Goal: Transaction & Acquisition: Purchase product/service

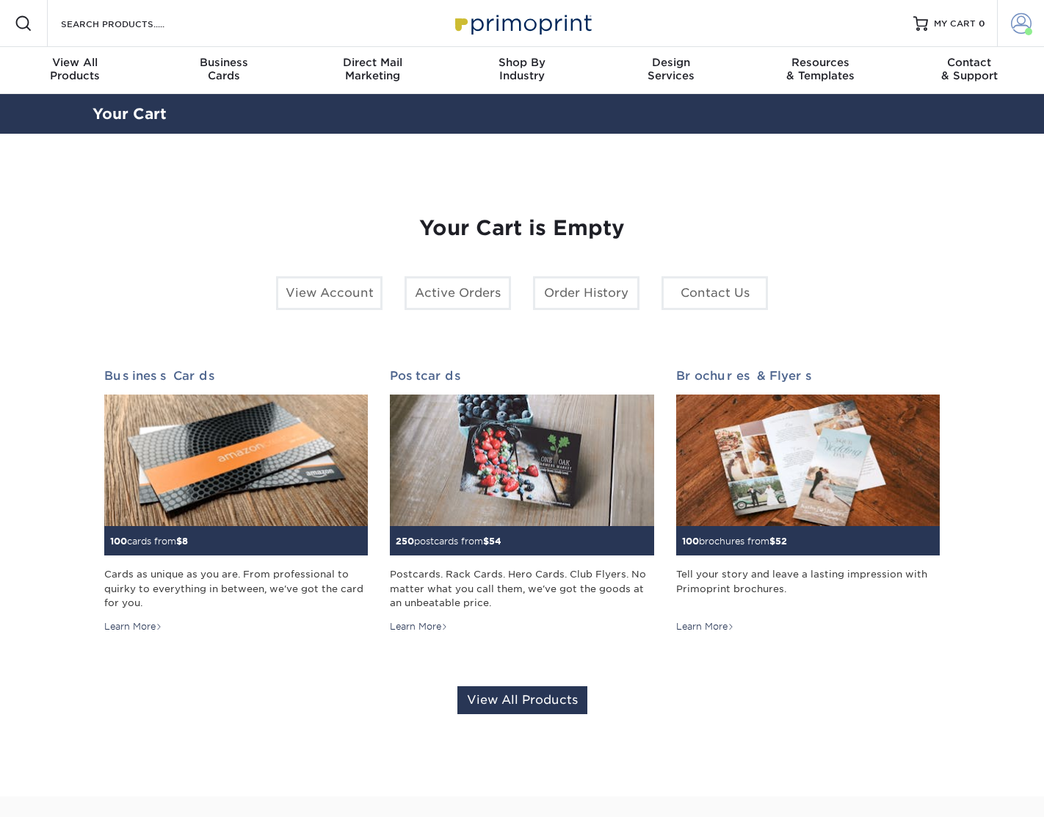
click at [1025, 18] on span at bounding box center [1021, 23] width 21 height 21
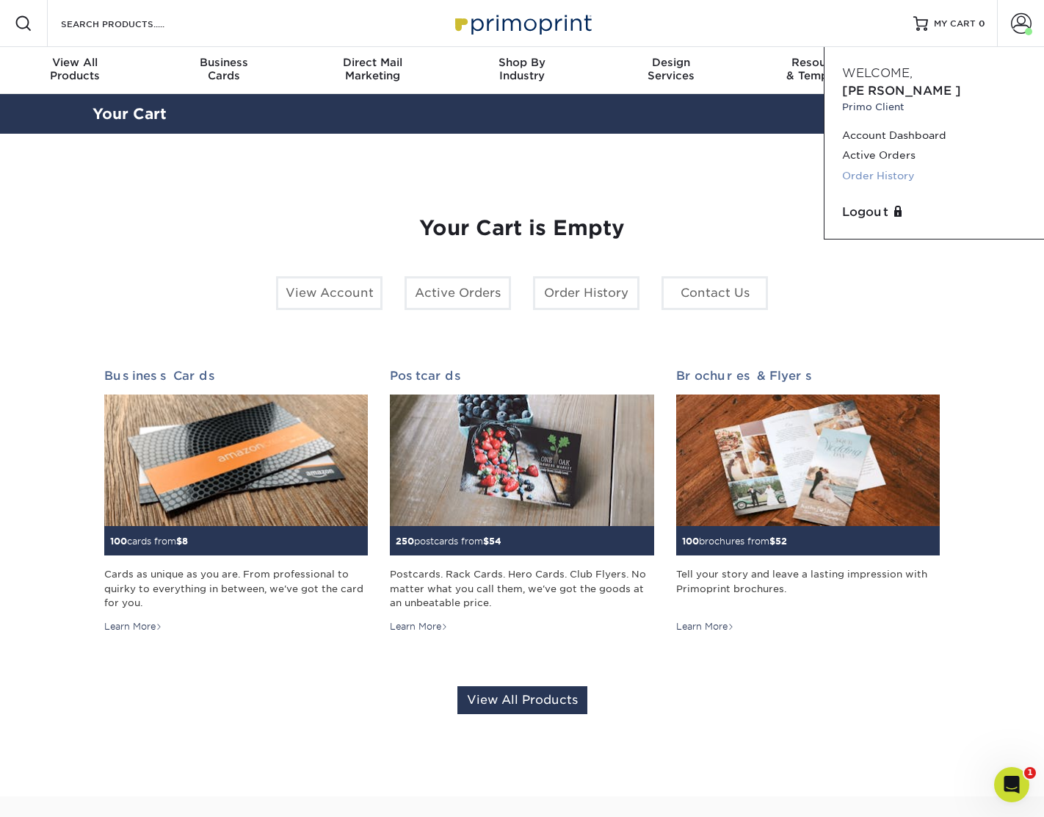
click at [913, 166] on link "Order History" at bounding box center [934, 176] width 184 height 20
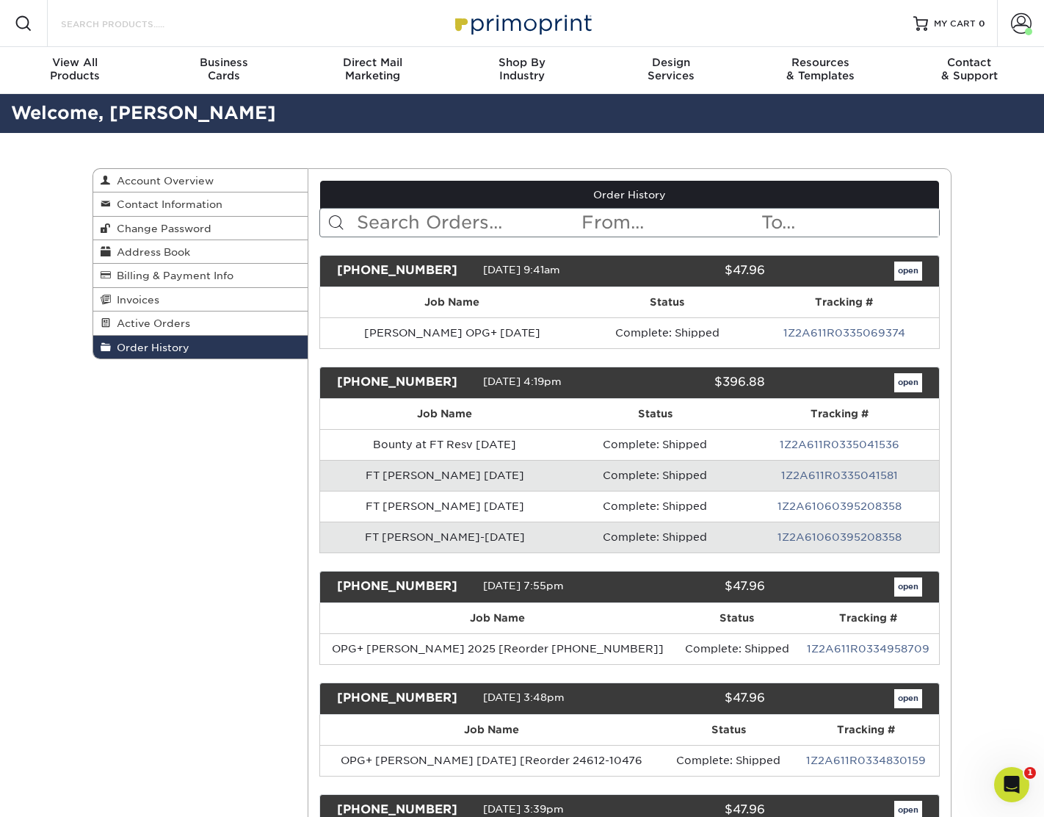
click at [93, 15] on input "Search Products" at bounding box center [130, 24] width 143 height 18
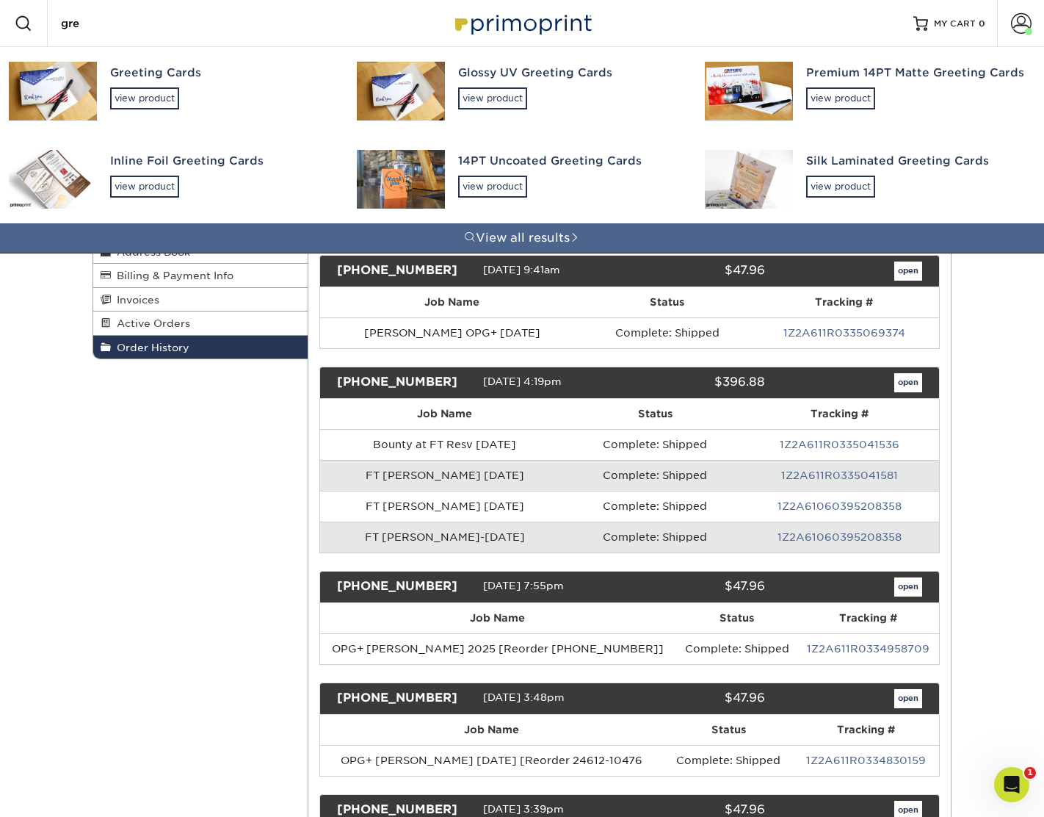
type input "greg"
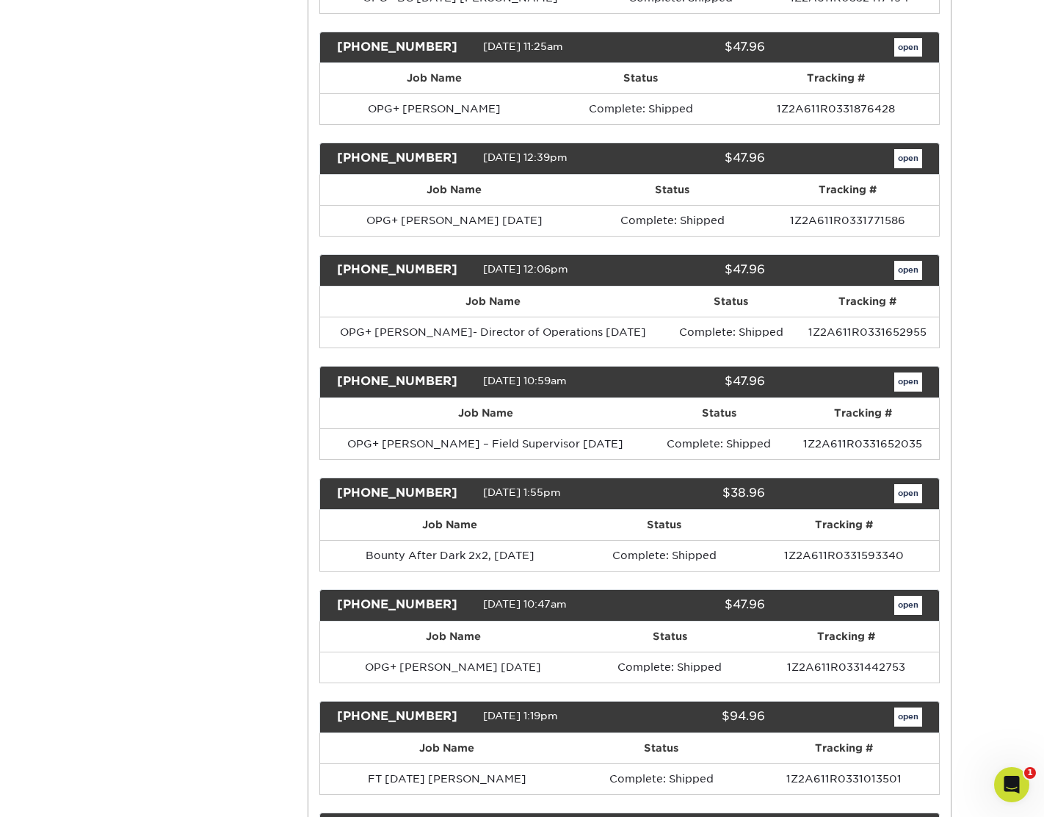
scroll to position [3016, 0]
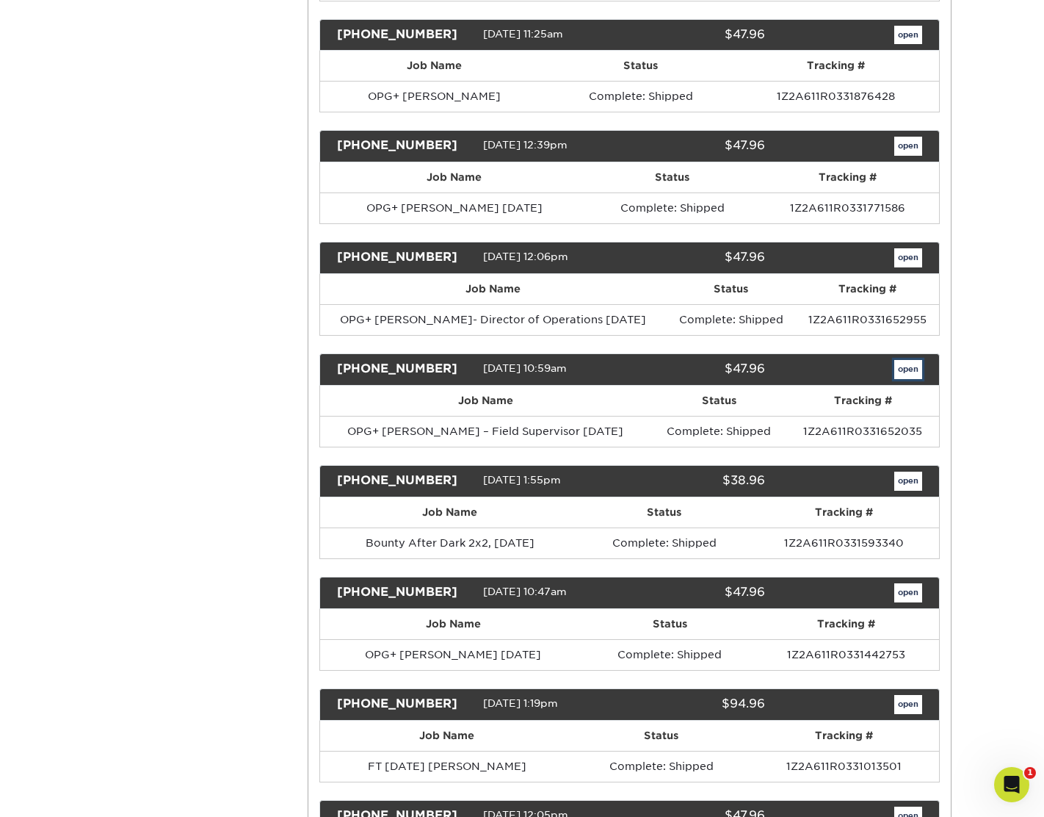
click at [915, 369] on link "open" at bounding box center [908, 369] width 28 height 19
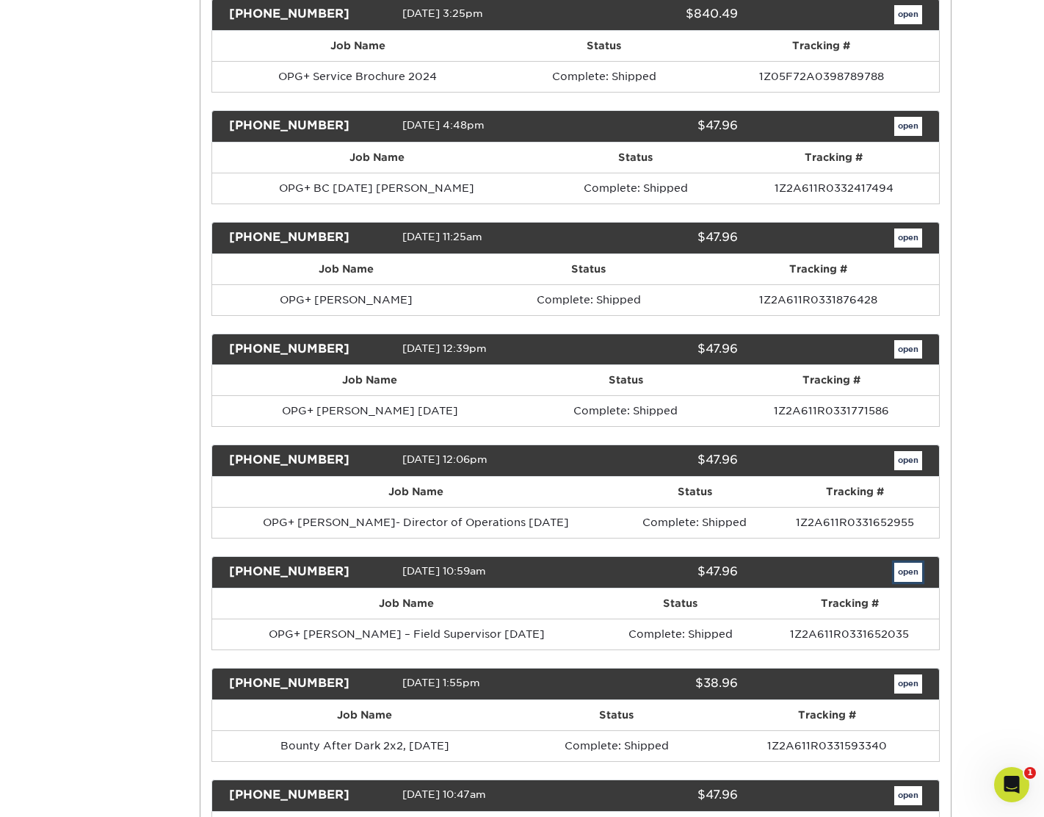
scroll to position [0, 0]
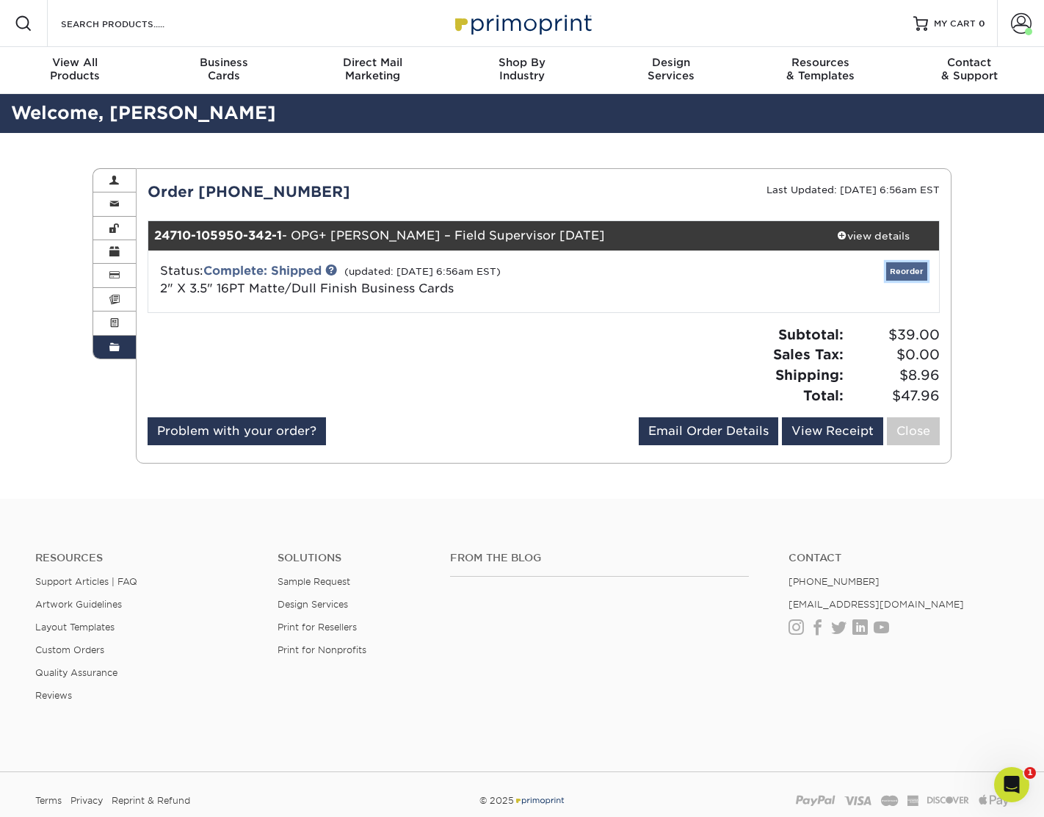
click at [902, 271] on link "Reorder" at bounding box center [906, 271] width 41 height 18
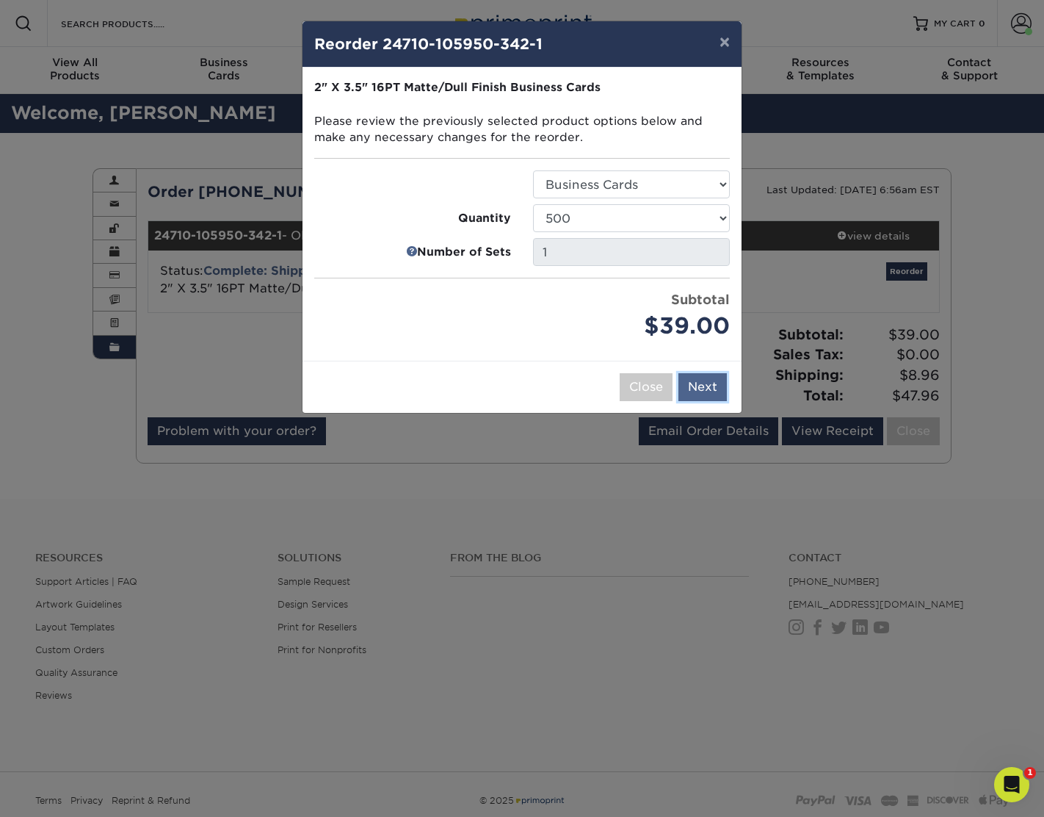
click at [706, 379] on button "Next" at bounding box center [702, 387] width 48 height 28
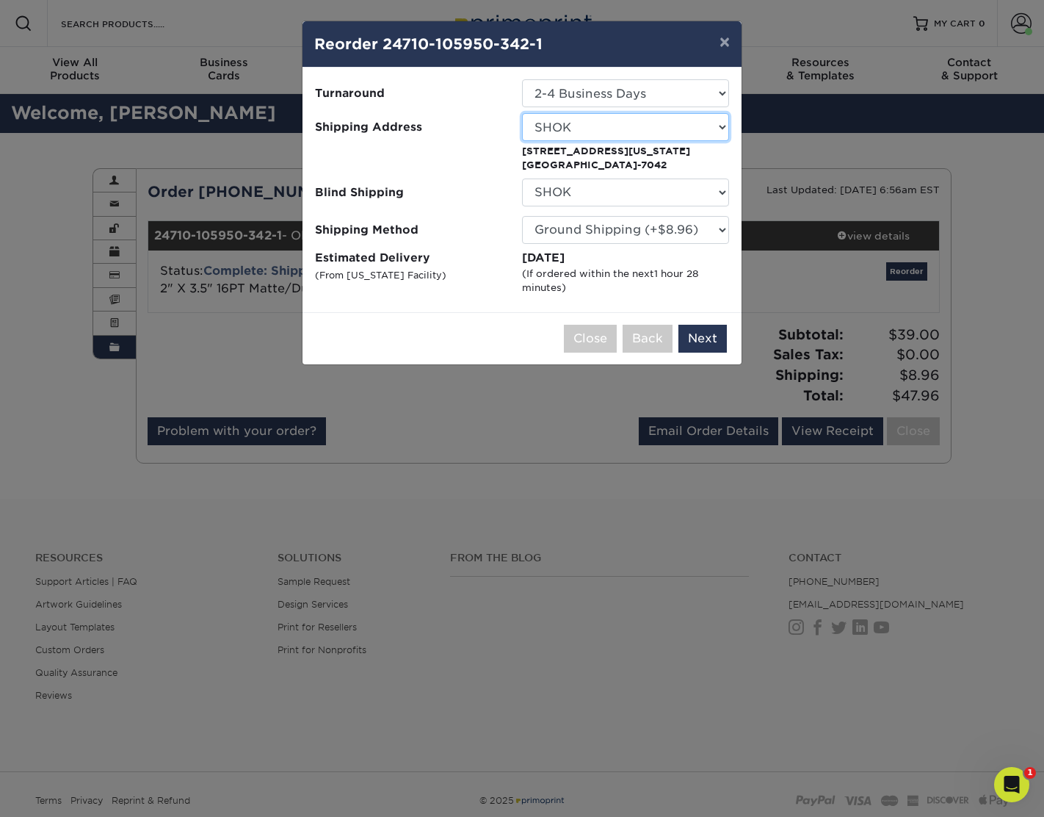
click at [548, 126] on select "Select One Antonia Duncan AVANT -GARDE DESIGN BankAmericard BTD Charles Gray Ch…" at bounding box center [625, 127] width 207 height 28
select select "123540"
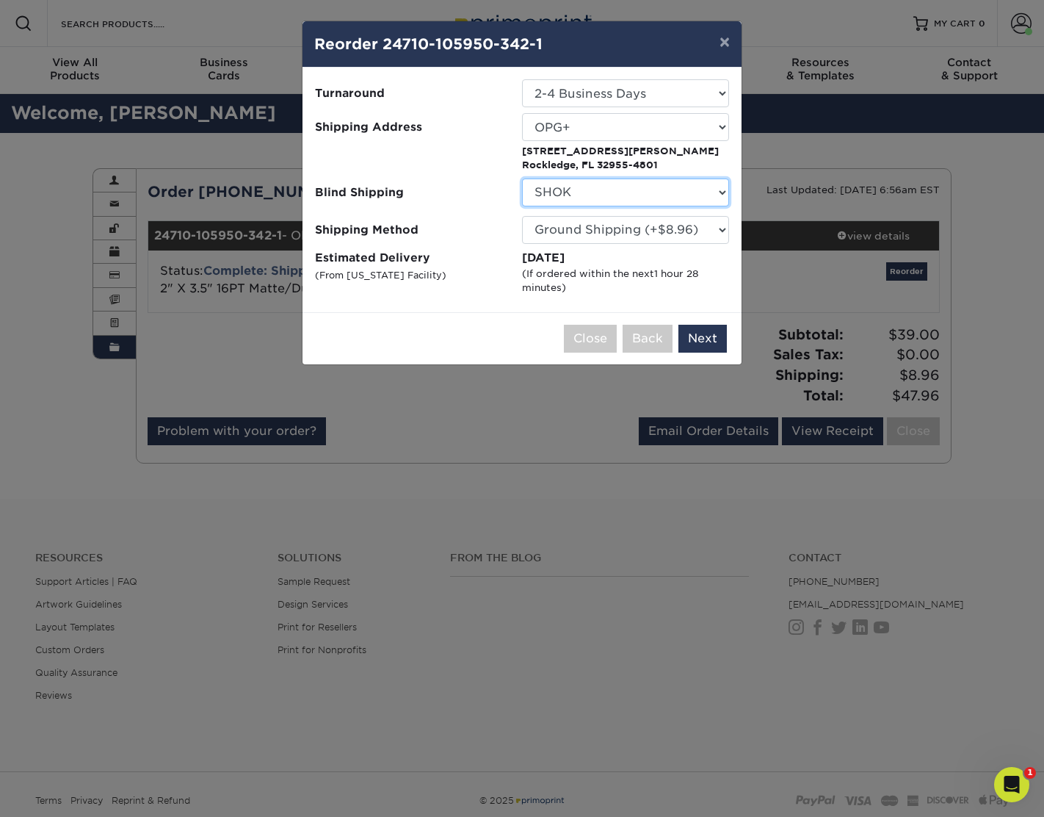
click at [552, 190] on select "No Blind Shipping Antonia Duncan AVANT -GARDE DESIGN BankAmericard BTD Charles …" at bounding box center [625, 192] width 207 height 28
select select "283346"
click at [522, 178] on select "No Blind Shipping Antonia Duncan AVANT -GARDE DESIGN BankAmericard BTD Charles …" at bounding box center [625, 192] width 207 height 28
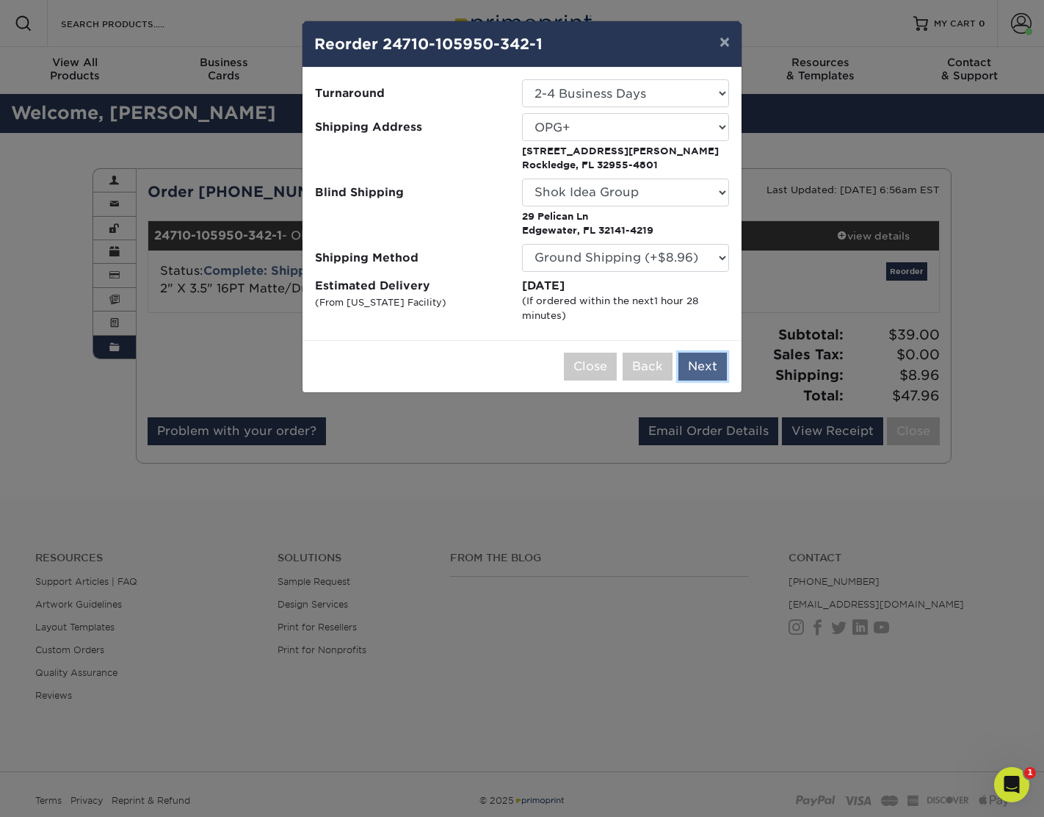
click at [690, 361] on button "Next" at bounding box center [702, 366] width 48 height 28
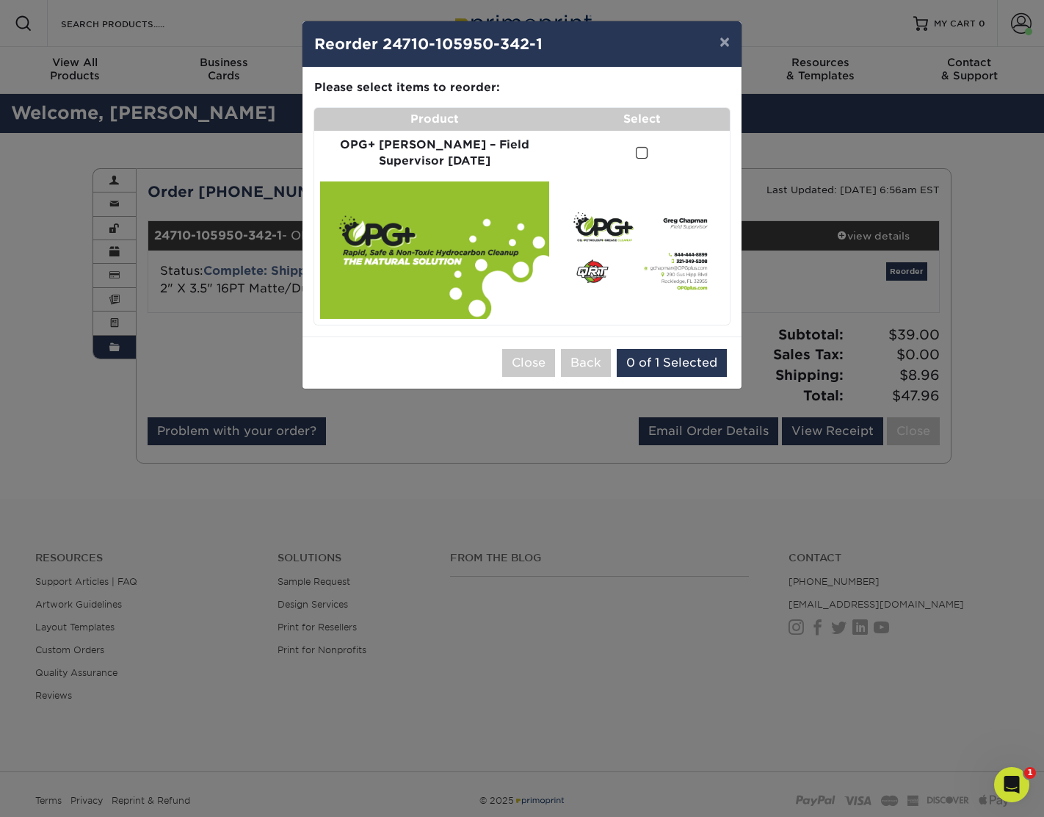
click at [636, 153] on span at bounding box center [642, 153] width 12 height 14
click at [0, 0] on input "checkbox" at bounding box center [0, 0] width 0 height 0
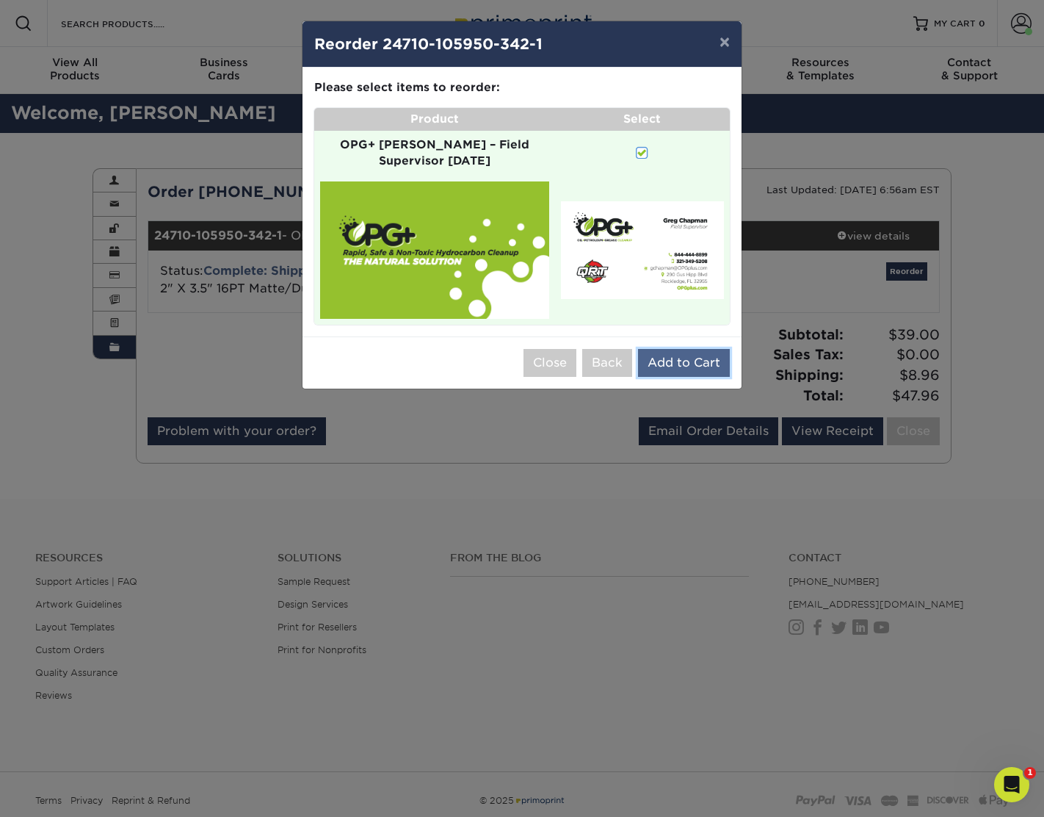
click at [681, 349] on button "Add to Cart" at bounding box center [684, 363] width 92 height 28
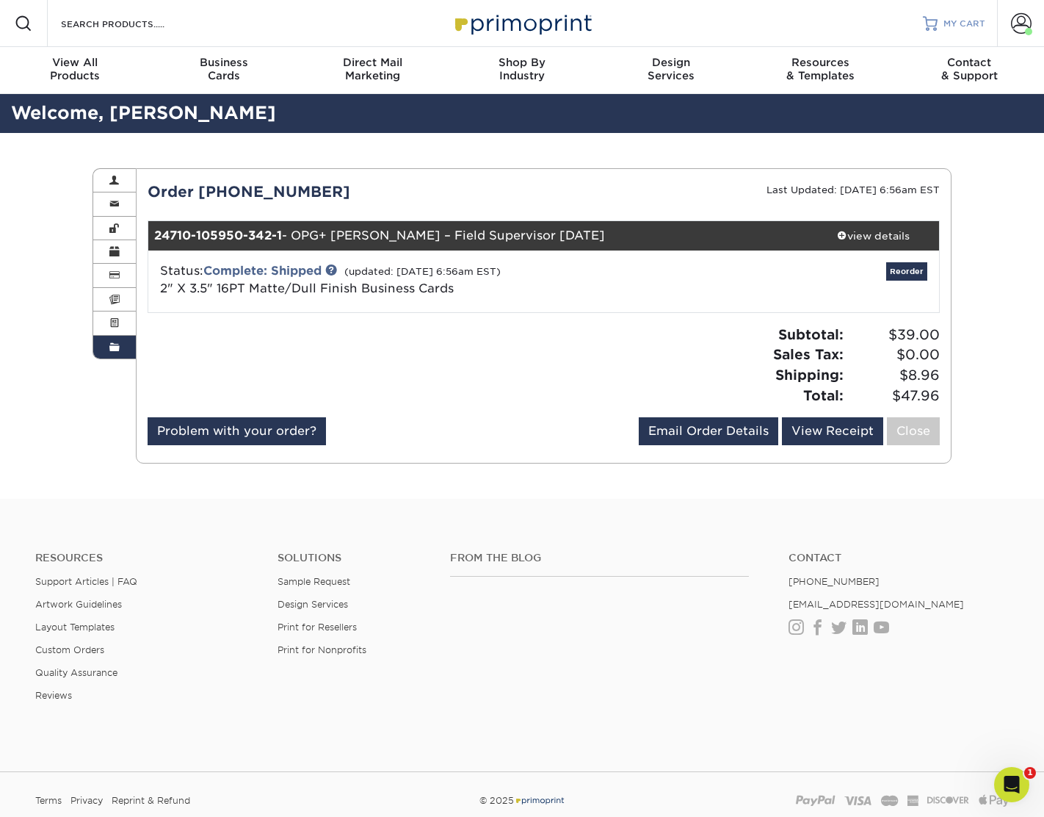
click at [963, 29] on link "MY CART" at bounding box center [954, 23] width 62 height 47
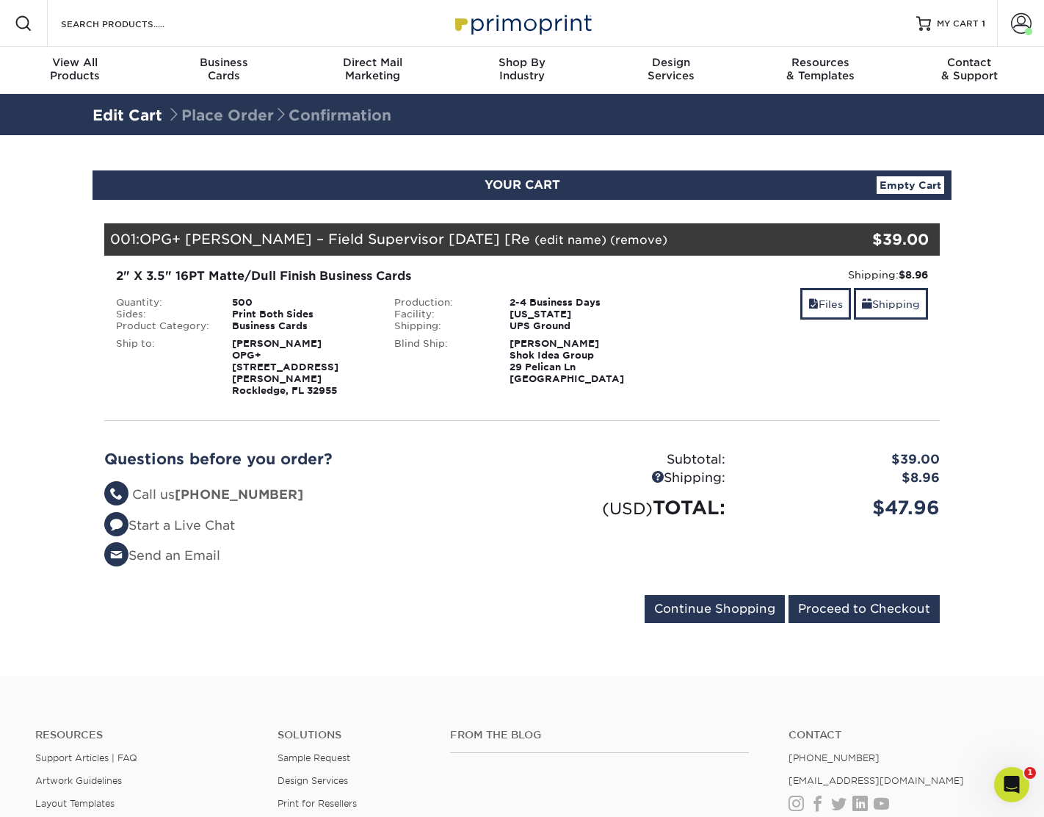
click at [571, 237] on link "(edit name)" at bounding box center [571, 240] width 72 height 14
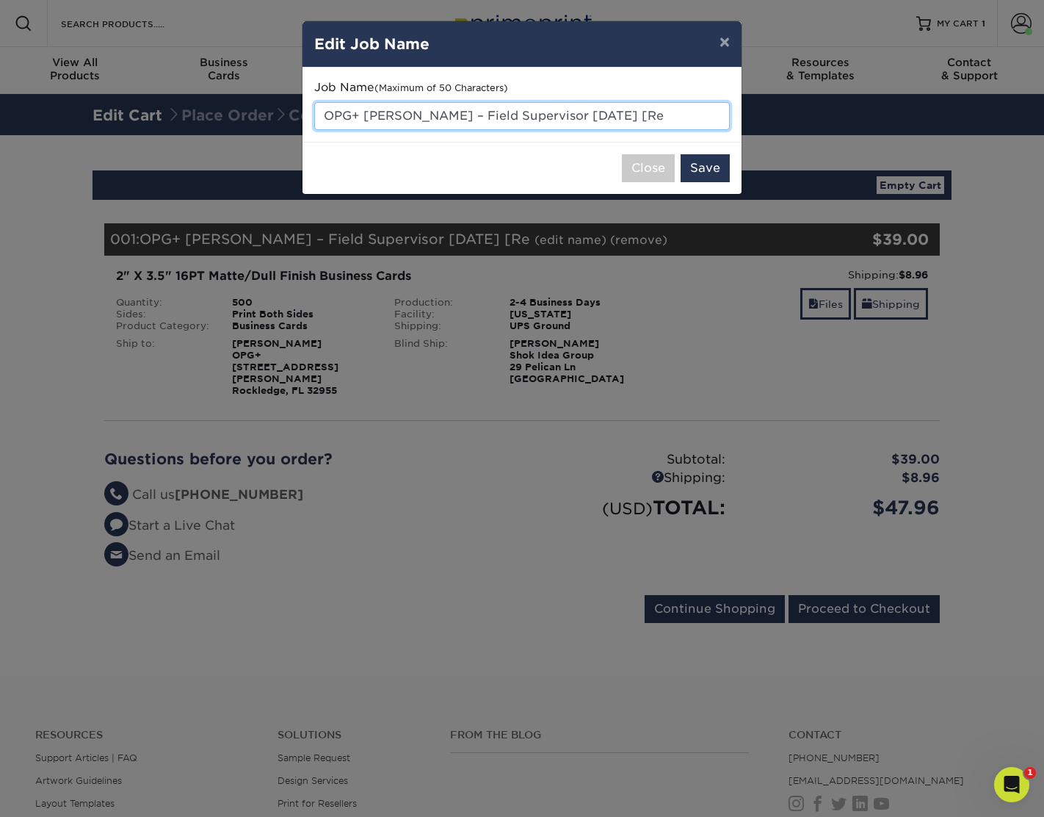
click at [633, 115] on input "OPG+ Greg Chapman – Field Supervisor July 2024 [Re" at bounding box center [522, 116] width 416 height 28
type input "OPG+ [PERSON_NAME] – Field Supervisor [DATE] [Re"
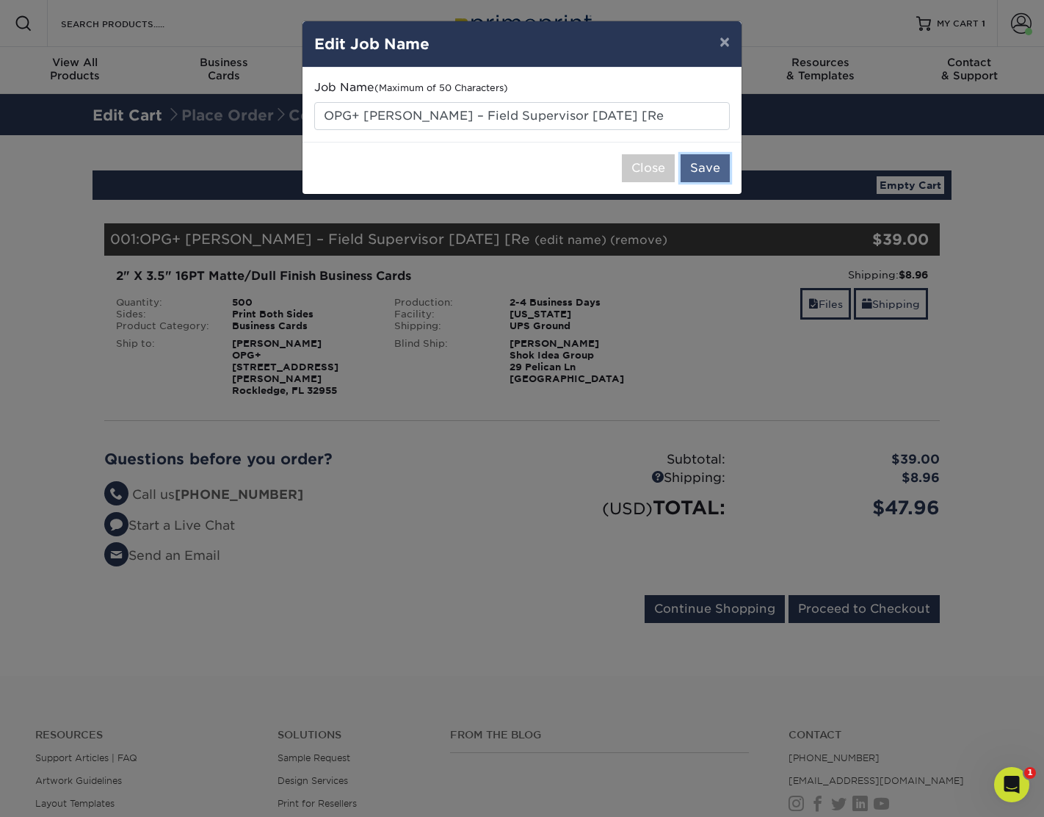
click at [703, 167] on button "Save" at bounding box center [705, 168] width 49 height 28
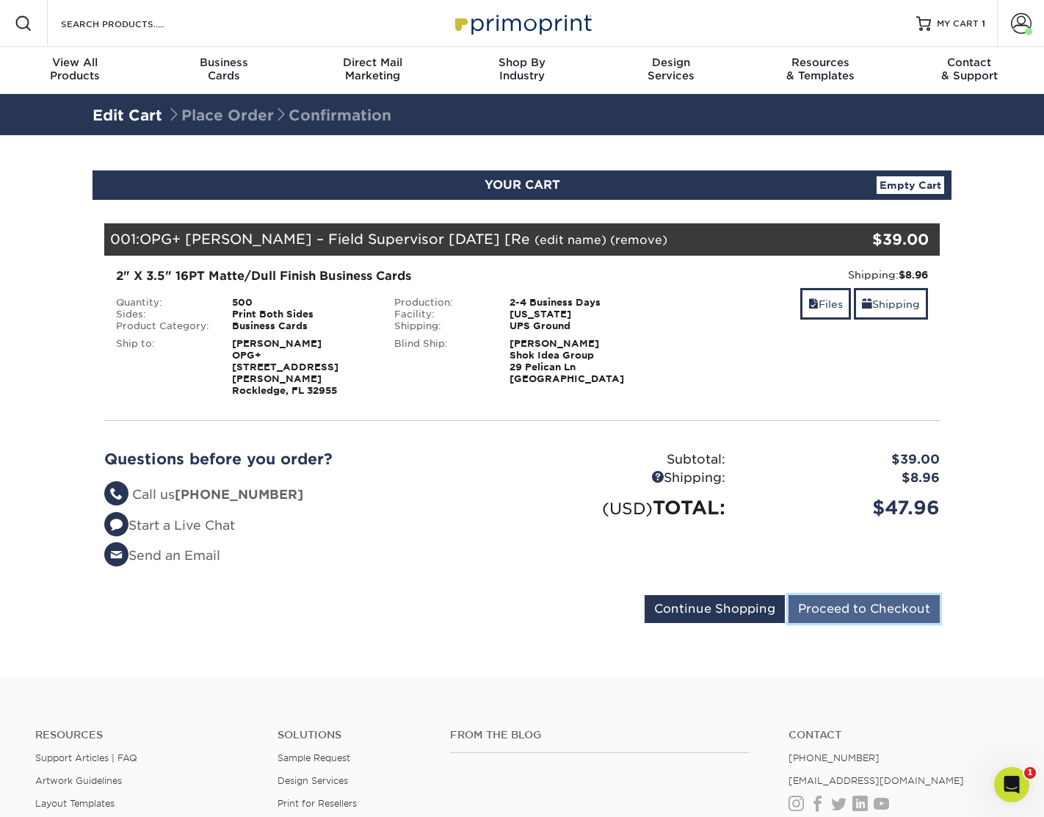
click at [883, 595] on input "Proceed to Checkout" at bounding box center [864, 609] width 151 height 28
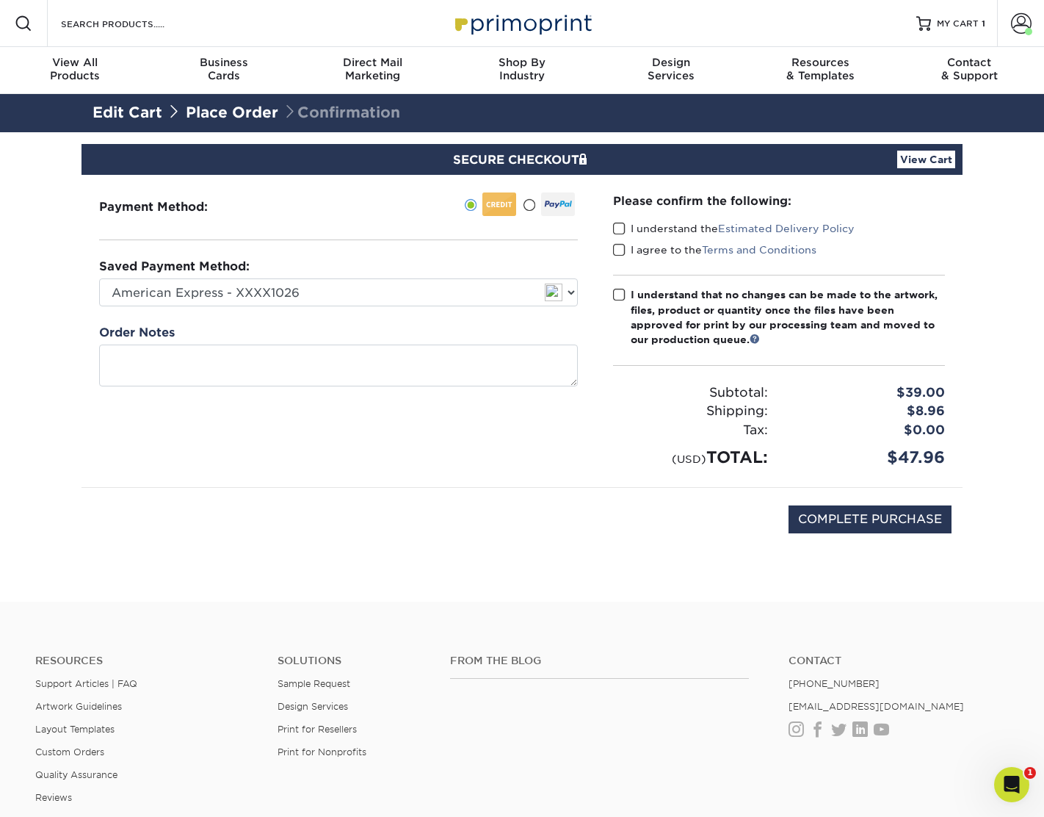
click at [622, 228] on span at bounding box center [619, 229] width 12 height 14
click at [0, 0] on input "I understand the Estimated Delivery Policy" at bounding box center [0, 0] width 0 height 0
click at [619, 251] on span at bounding box center [619, 250] width 12 height 14
click at [0, 0] on input "I agree to the Terms and Conditions" at bounding box center [0, 0] width 0 height 0
click at [618, 288] on span at bounding box center [619, 295] width 12 height 14
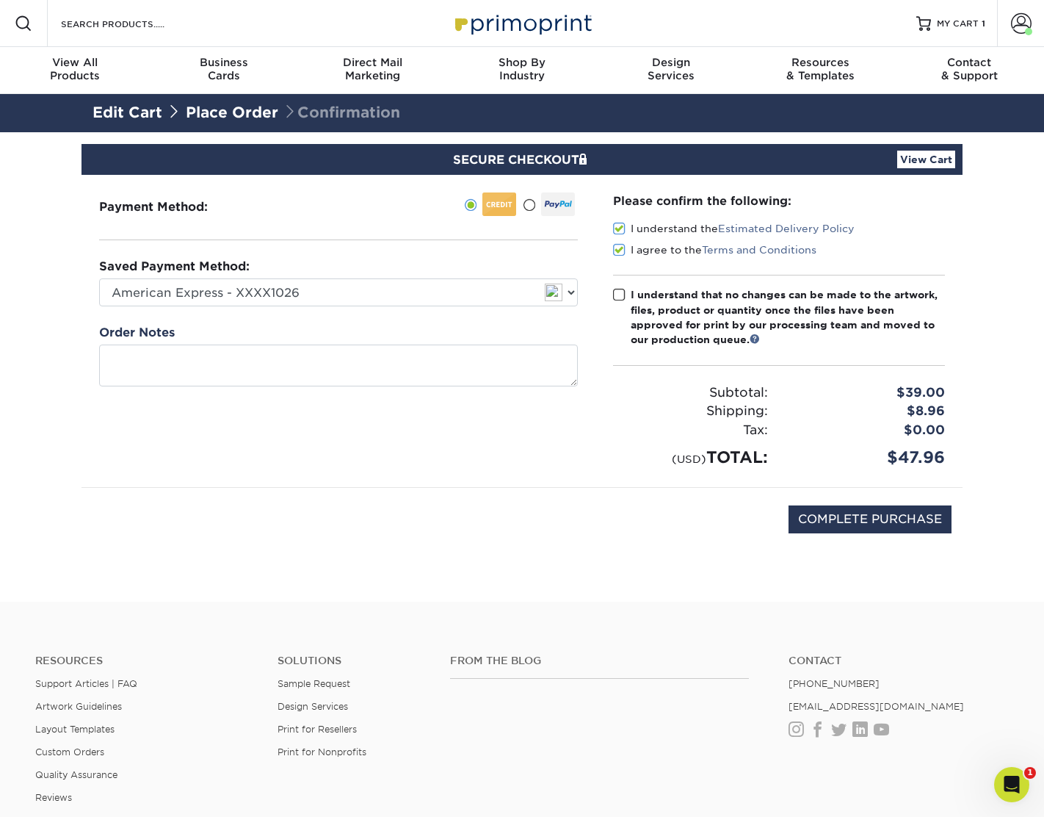
click at [0, 0] on input "I understand that no changes can be made to the artwork, files, product or quan…" at bounding box center [0, 0] width 0 height 0
click at [890, 518] on input "COMPLETE PURCHASE" at bounding box center [870, 519] width 163 height 28
type input "PROCESSING, PLEASE WAIT..."
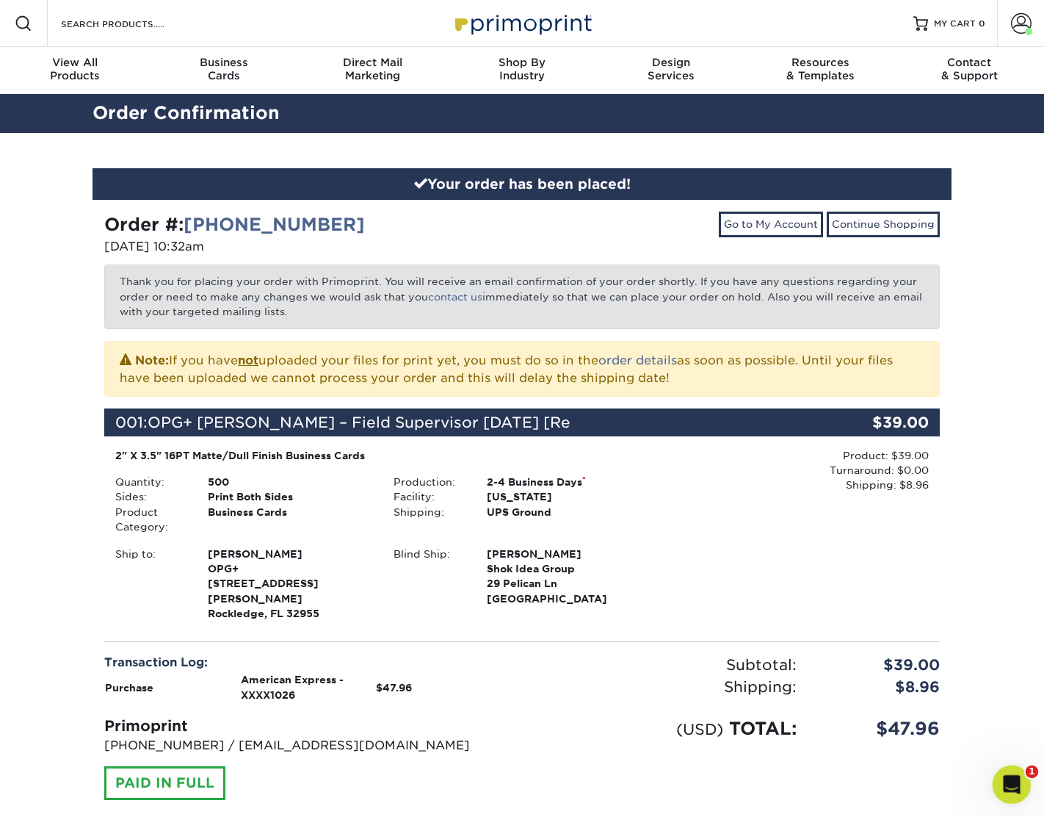
click at [1017, 783] on icon "Open Intercom Messenger" at bounding box center [1010, 782] width 24 height 24
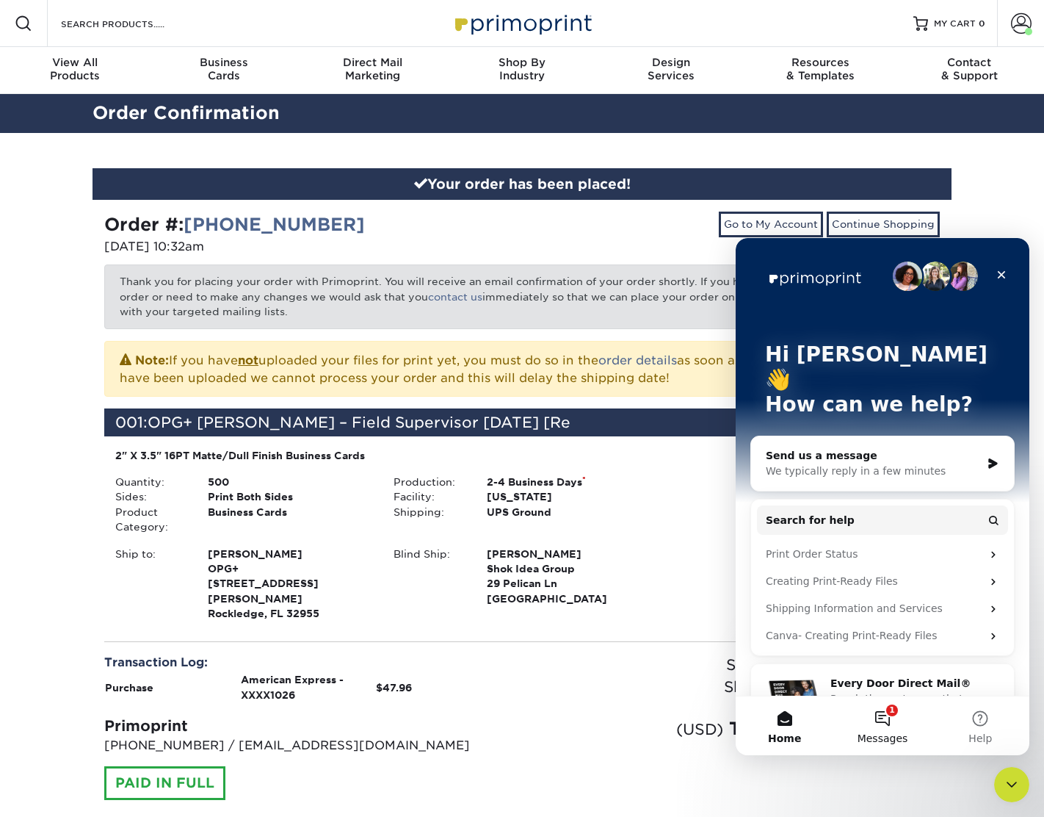
click at [883, 719] on button "1 Messages" at bounding box center [882, 725] width 98 height 59
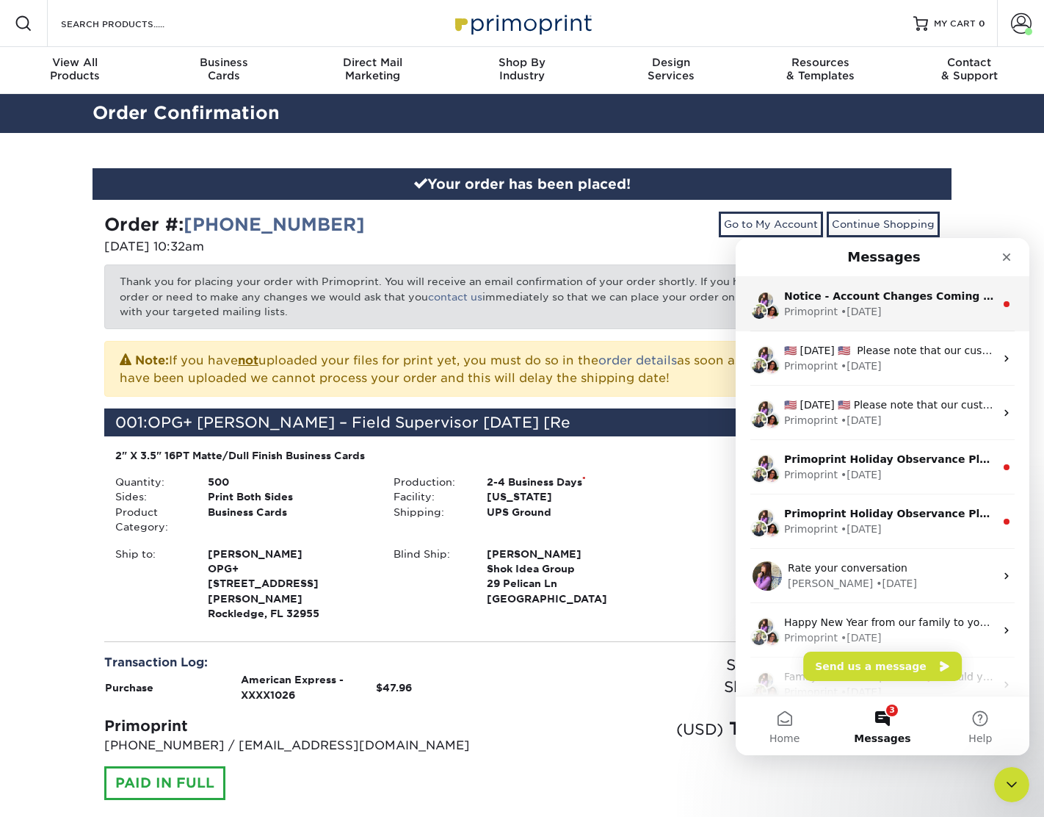
click at [903, 307] on div "Primoprint • [DATE]" at bounding box center [889, 311] width 211 height 15
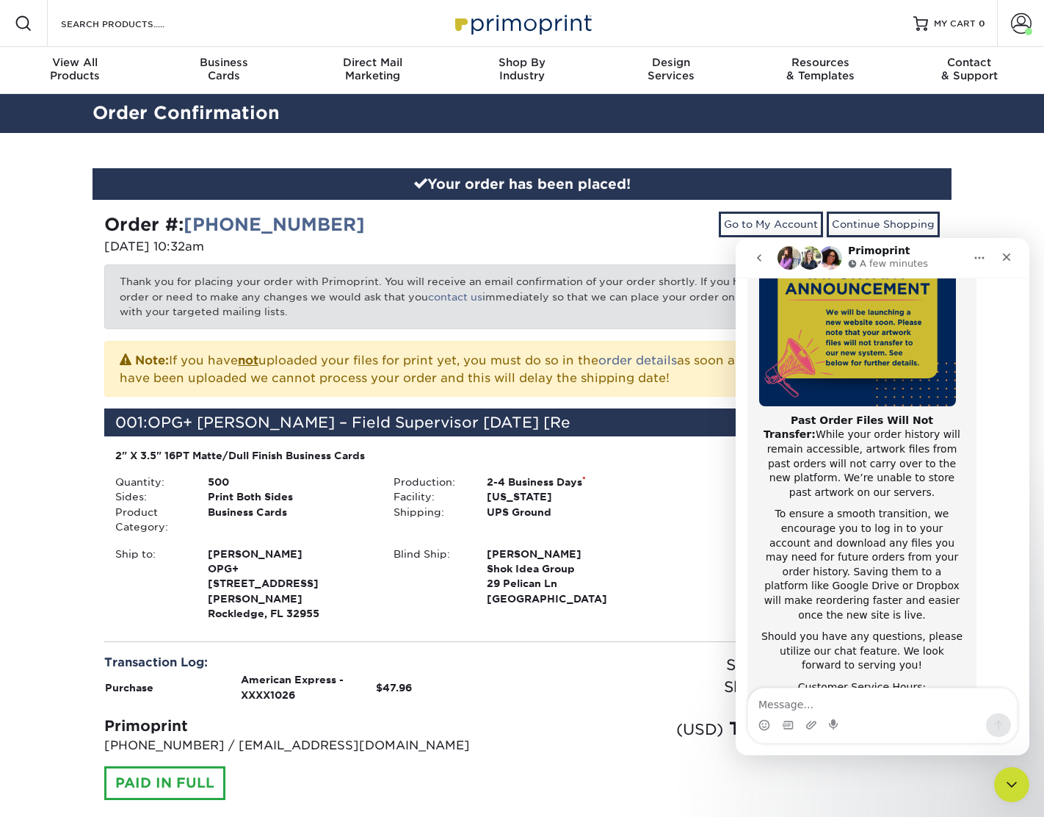
scroll to position [197, 0]
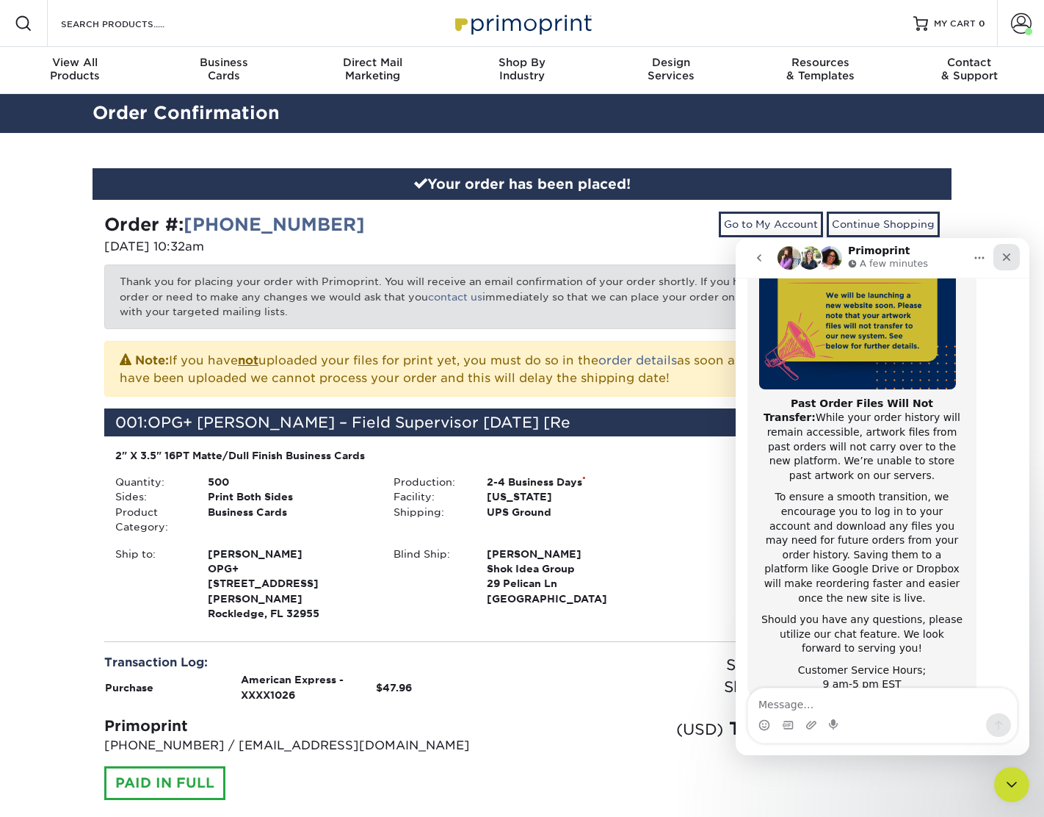
click at [1006, 250] on div "Close" at bounding box center [1007, 257] width 26 height 26
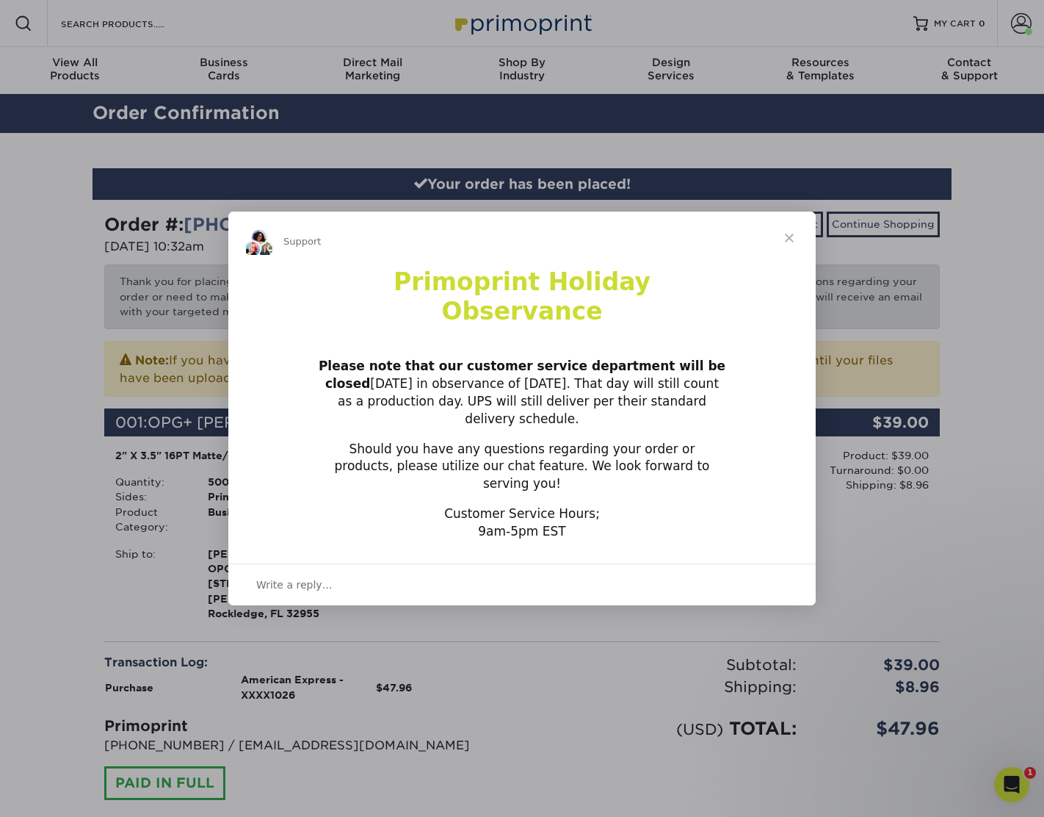
click at [798, 261] on span "Close" at bounding box center [789, 237] width 53 height 53
